Goal: Task Accomplishment & Management: Complete application form

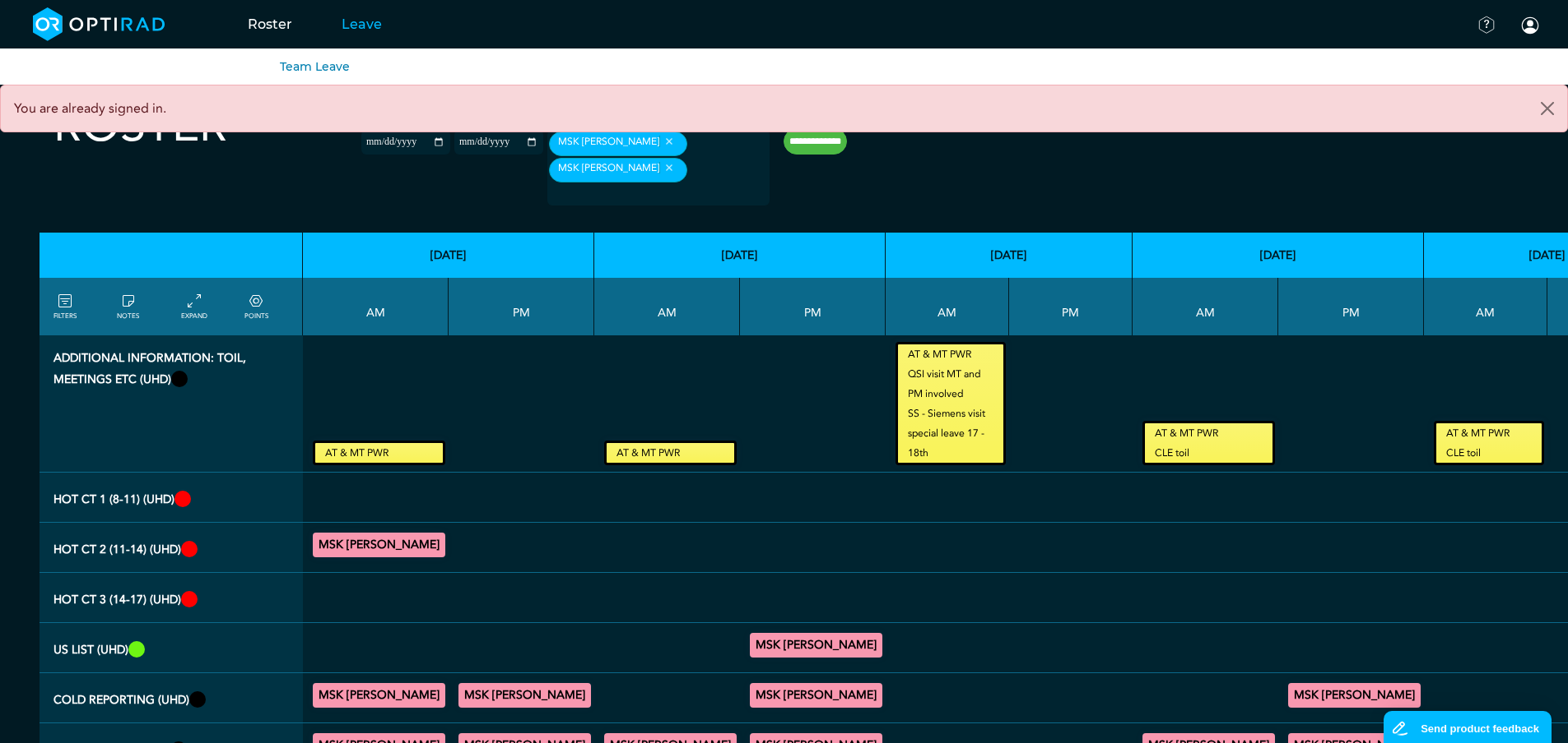
click at [363, 25] on link "Leave" at bounding box center [361, 24] width 90 height 65
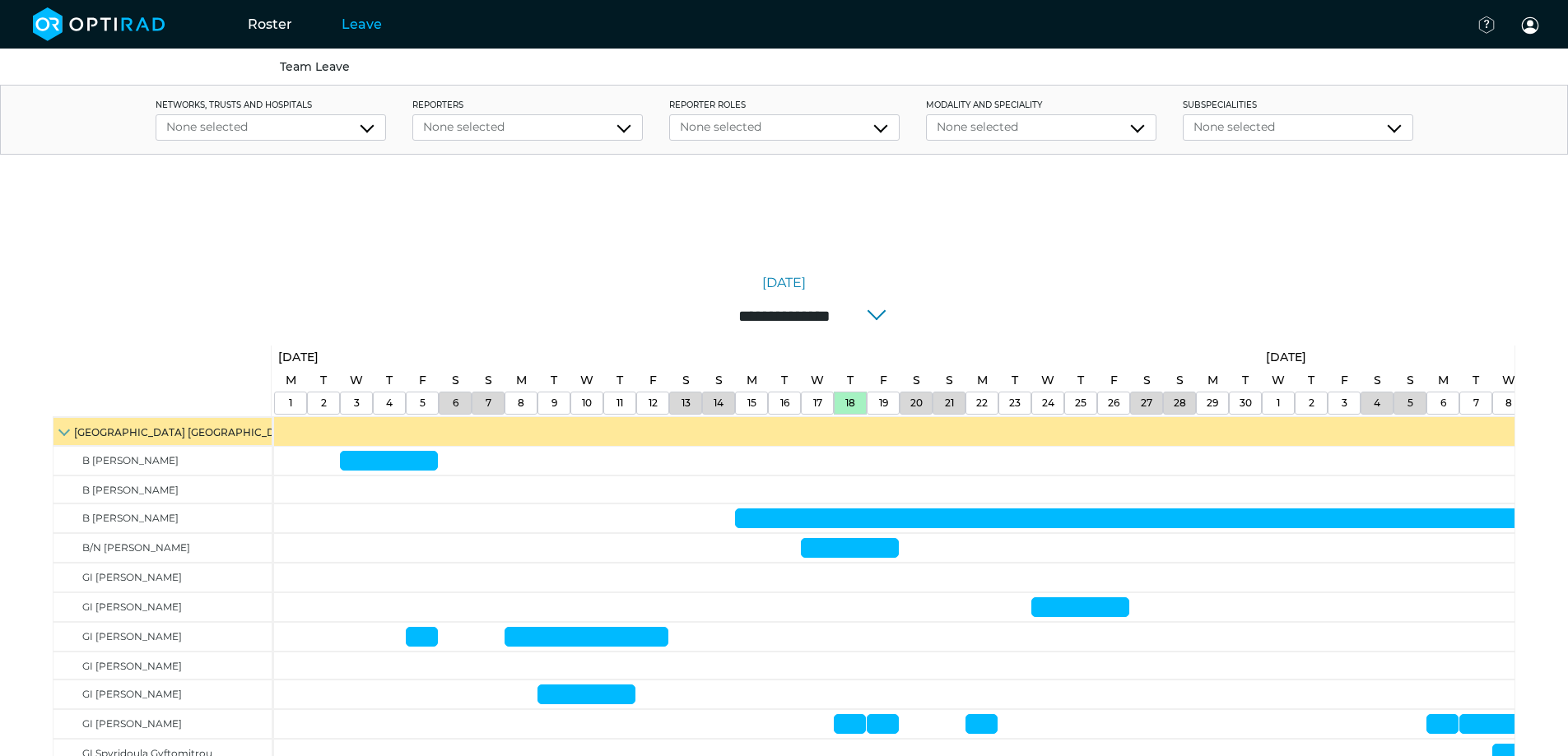
click at [743, 316] on input "**********" at bounding box center [784, 316] width 263 height 35
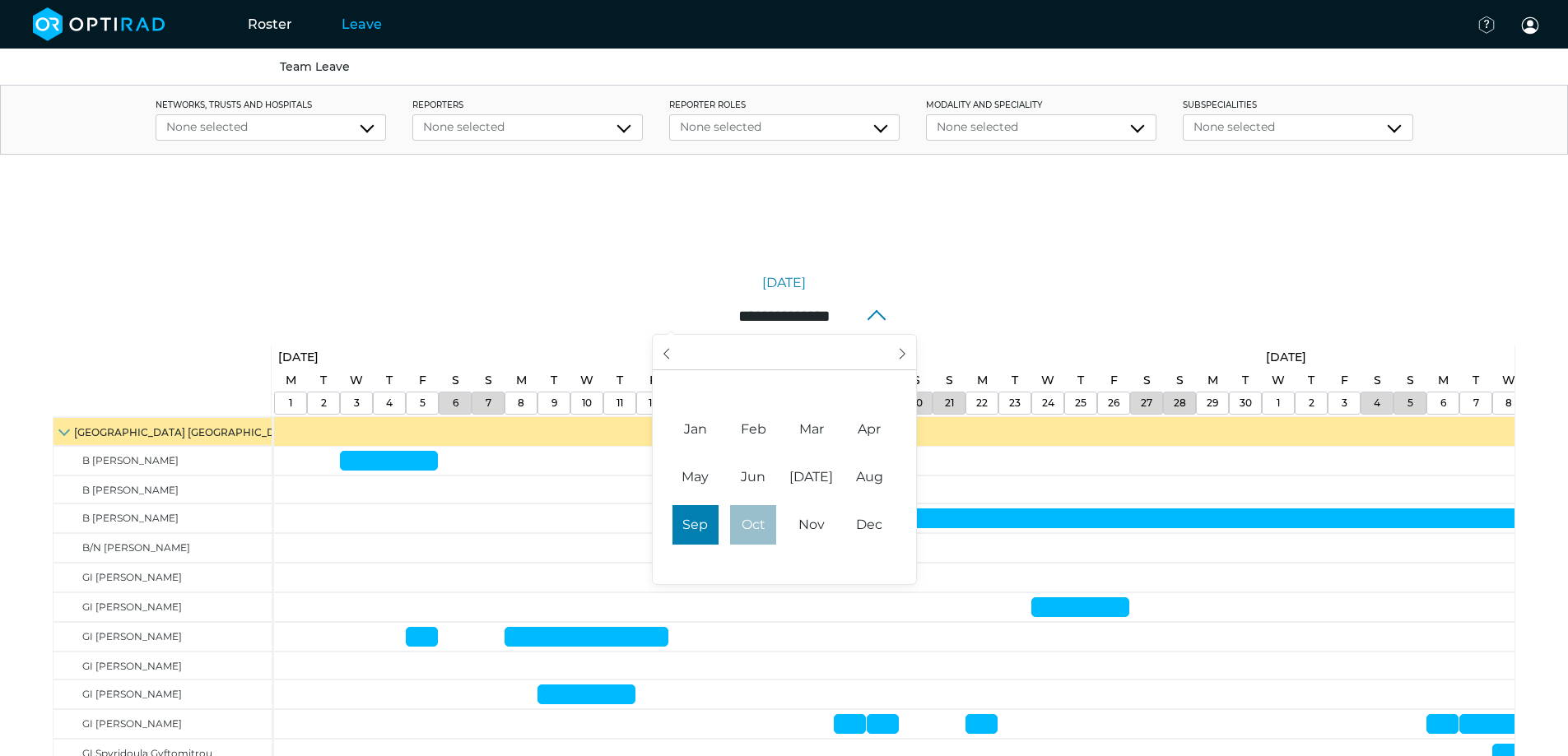
click at [744, 526] on span "Oct" at bounding box center [753, 525] width 46 height 39
type input "**********"
